Goal: Find specific page/section: Find specific page/section

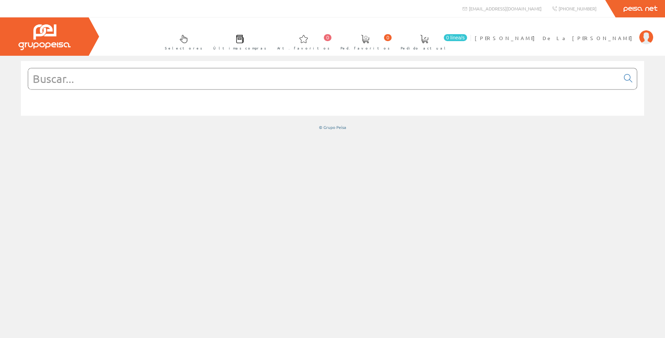
click at [85, 80] on input "text" at bounding box center [324, 78] width 592 height 21
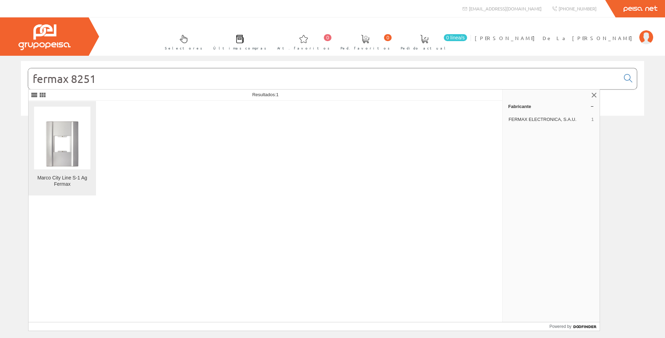
type input "fermax 8251"
click at [79, 150] on img at bounding box center [62, 137] width 43 height 63
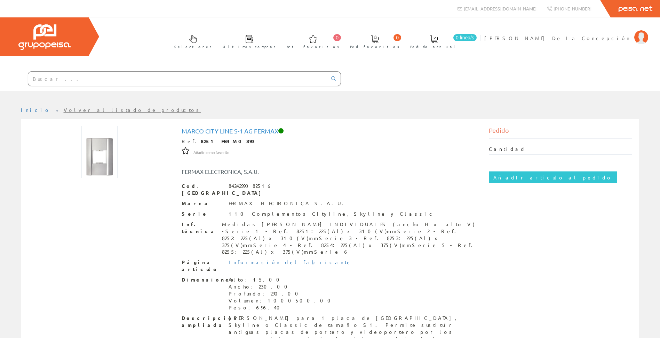
scroll to position [66, 0]
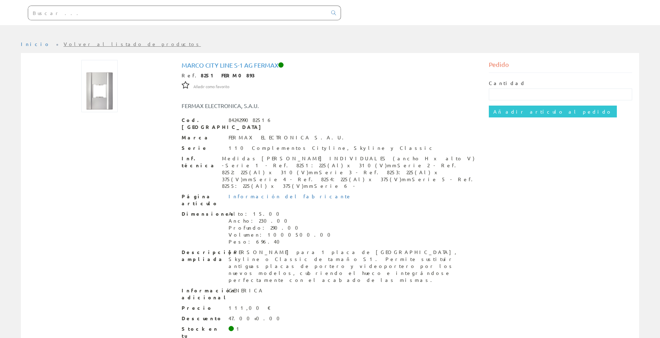
click at [232, 326] on span at bounding box center [231, 328] width 5 height 5
